Goal: Information Seeking & Learning: Understand process/instructions

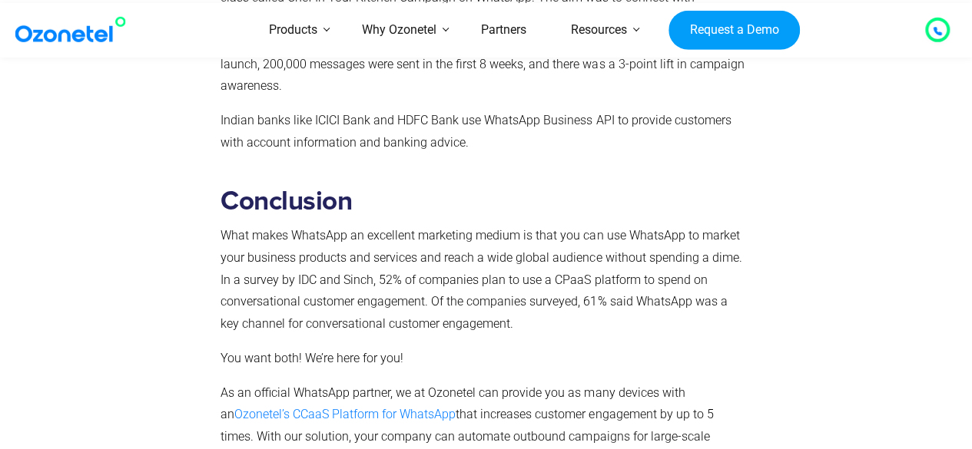
scroll to position [4779, 0]
click at [400, 406] on span "Ozonetel’s CCaaS Platform for WhatsApp" at bounding box center [344, 413] width 221 height 15
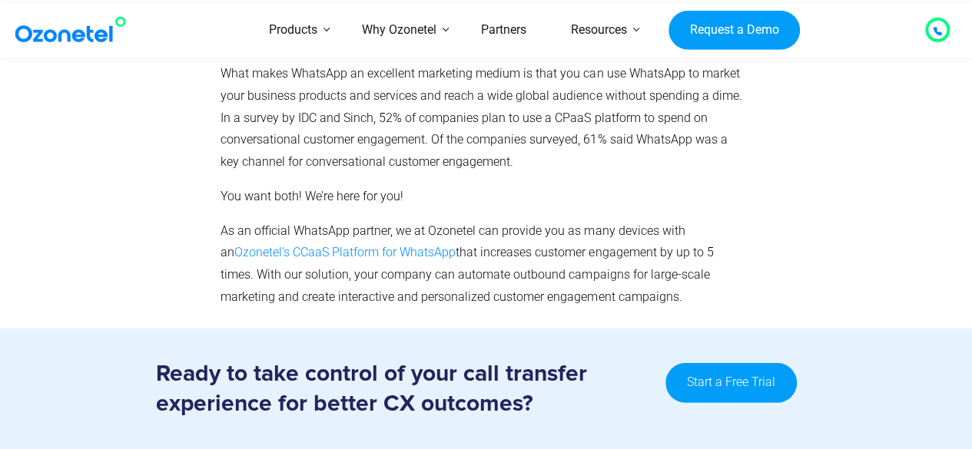
scroll to position [4941, 0]
click at [399, 220] on p "As an official WhatsApp partner, we at Ozonetel can provide you as many devices…" at bounding box center [482, 264] width 525 height 88
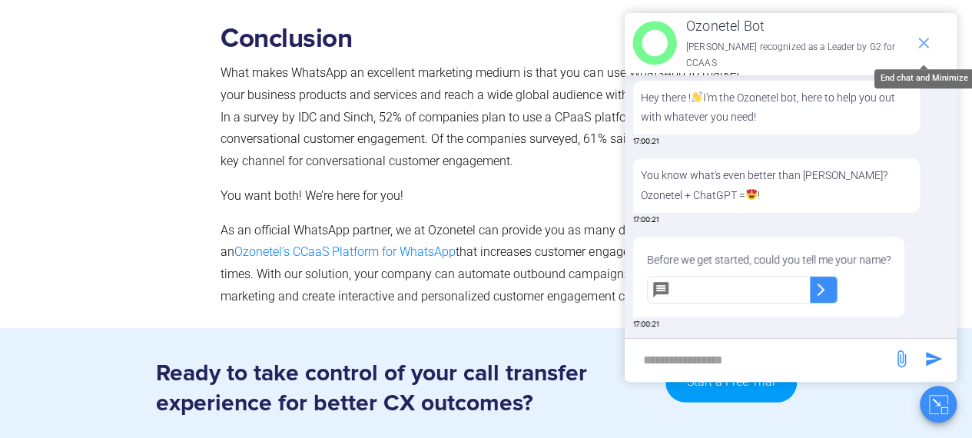
click at [929, 35] on icon "end chat or minimize" at bounding box center [923, 43] width 18 height 18
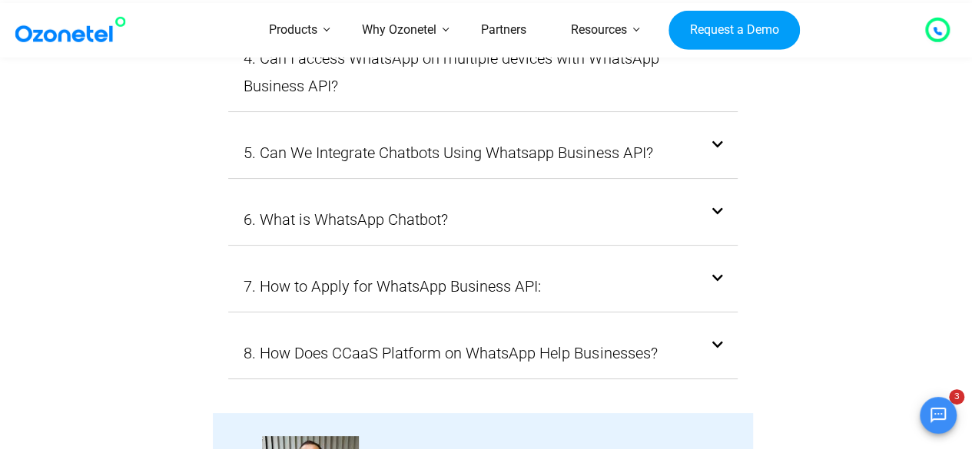
scroll to position [5843, 0]
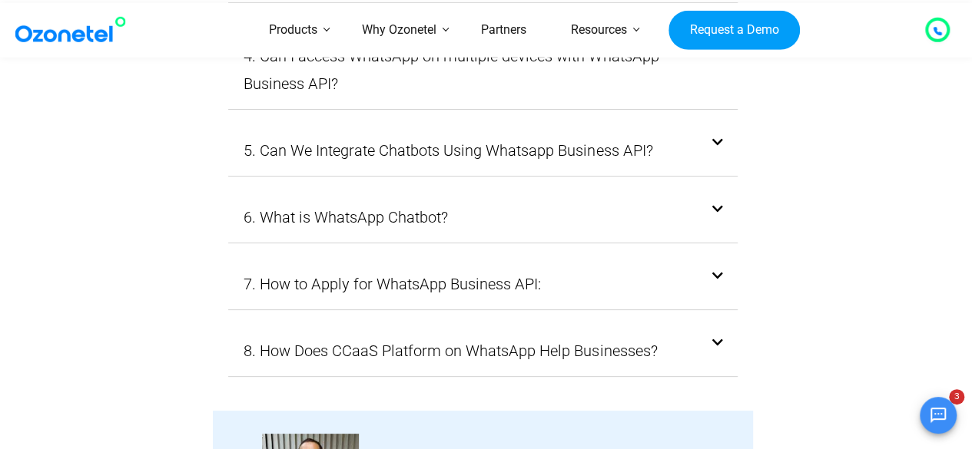
click at [723, 259] on div "7. How to Apply for WhatsApp Business API:" at bounding box center [482, 284] width 509 height 51
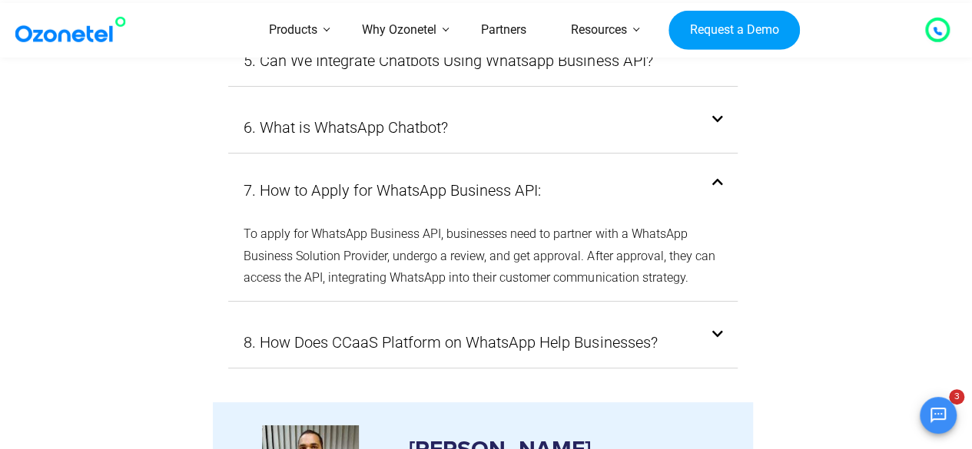
scroll to position [5829, 0]
click at [714, 224] on p "To apply for WhatsApp Business API, businesses need to partner with a WhatsApp …" at bounding box center [483, 257] width 479 height 66
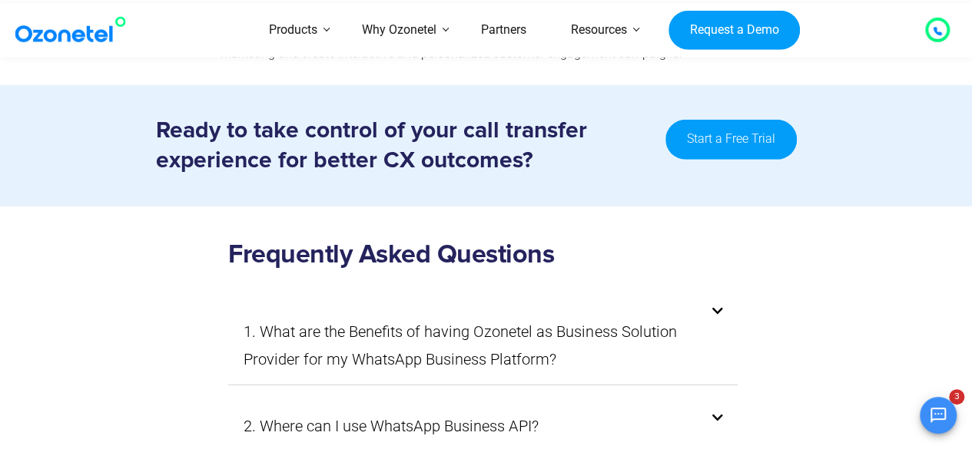
scroll to position [5184, 0]
click at [639, 317] on link "1. What are the Benefits of having Ozonetel as Business Solution Provider for m…" at bounding box center [483, 344] width 479 height 55
